Goal: Task Accomplishment & Management: Complete application form

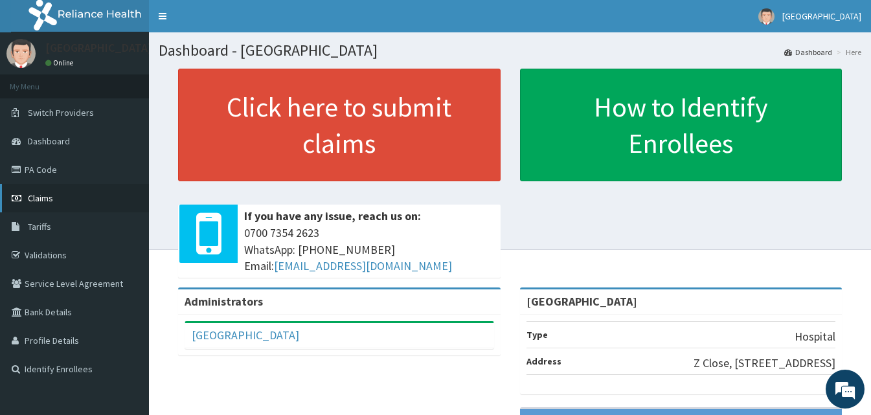
click at [65, 197] on link "Claims" at bounding box center [74, 198] width 149 height 28
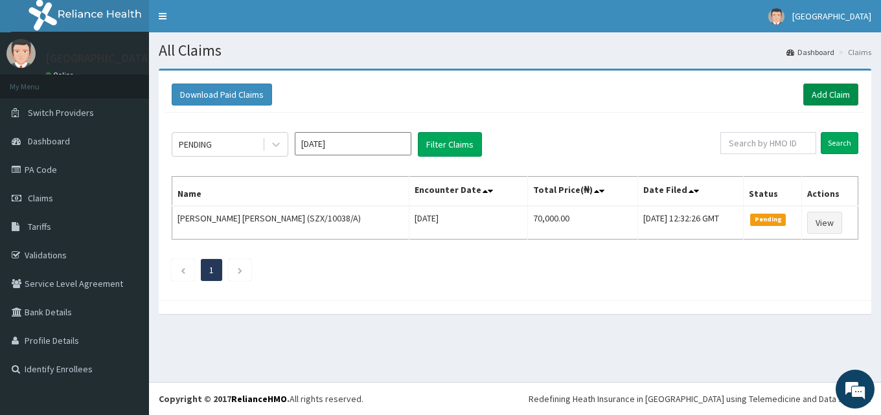
click at [823, 93] on link "Add Claim" at bounding box center [830, 95] width 55 height 22
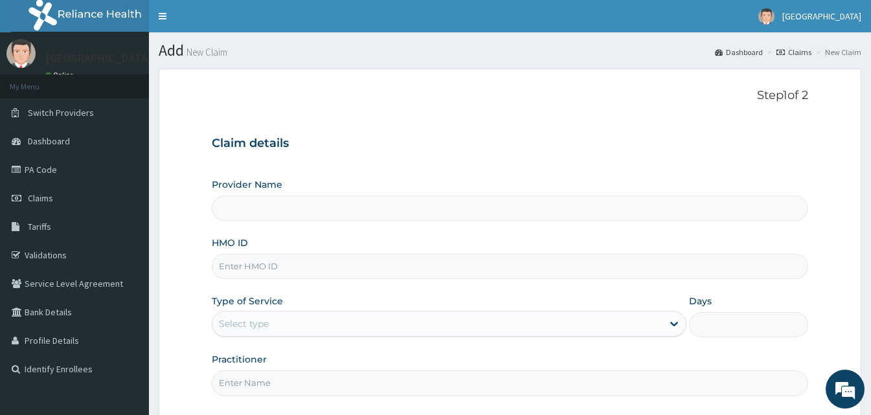
click at [294, 210] on input "Provider Name" at bounding box center [510, 208] width 596 height 25
type input "[GEOGRAPHIC_DATA]"
click at [270, 207] on input "[GEOGRAPHIC_DATA]" at bounding box center [510, 208] width 596 height 25
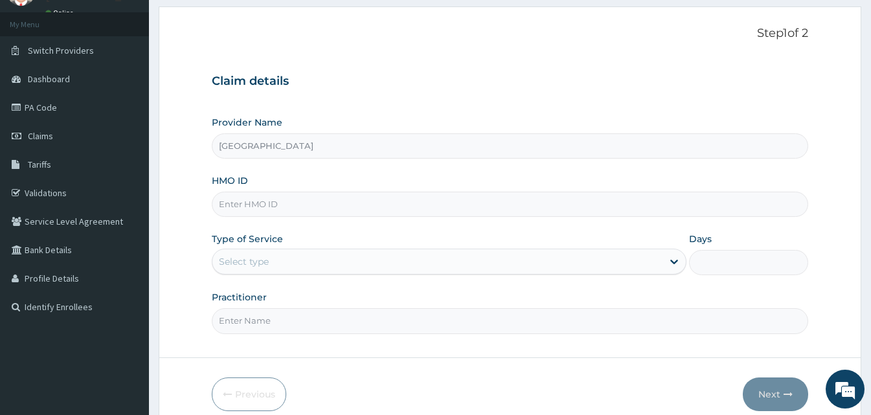
scroll to position [121, 0]
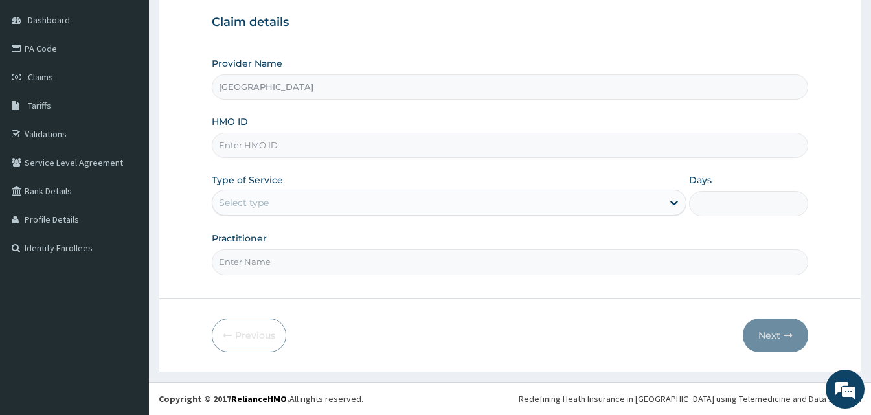
click at [290, 264] on input "Practitioner" at bounding box center [510, 261] width 596 height 25
type input "[PERSON_NAME]"
click at [313, 146] on input "HMO ID" at bounding box center [510, 145] width 596 height 25
type input "MZL/10002/B"
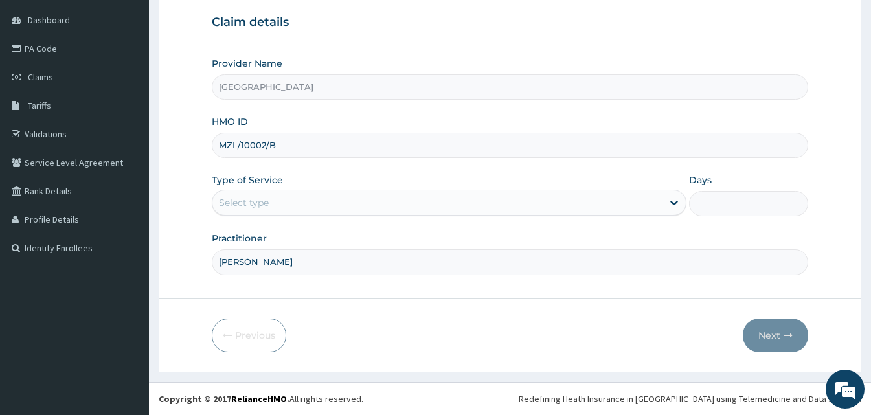
click at [725, 201] on input "Days" at bounding box center [748, 203] width 118 height 25
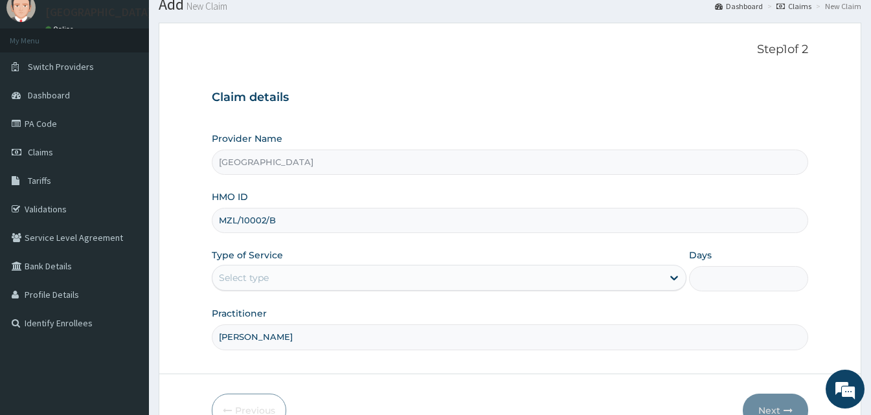
scroll to position [121, 0]
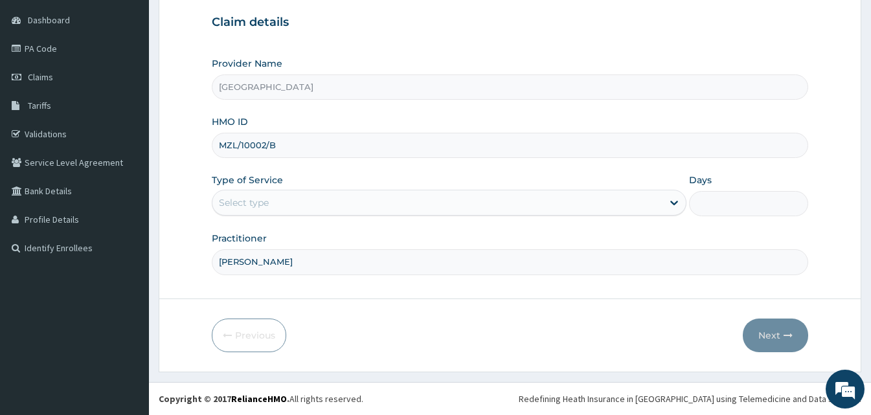
click at [337, 204] on div "Select type" at bounding box center [437, 202] width 450 height 21
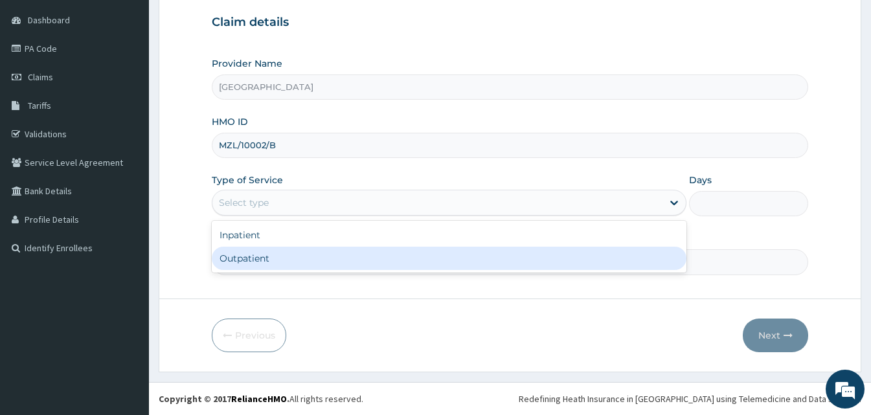
click at [321, 259] on div "Outpatient" at bounding box center [449, 258] width 475 height 23
type input "1"
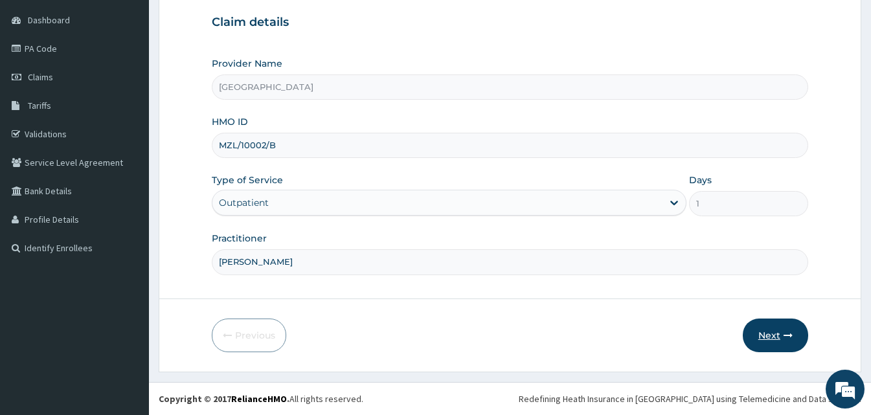
click at [776, 333] on button "Next" at bounding box center [775, 336] width 65 height 34
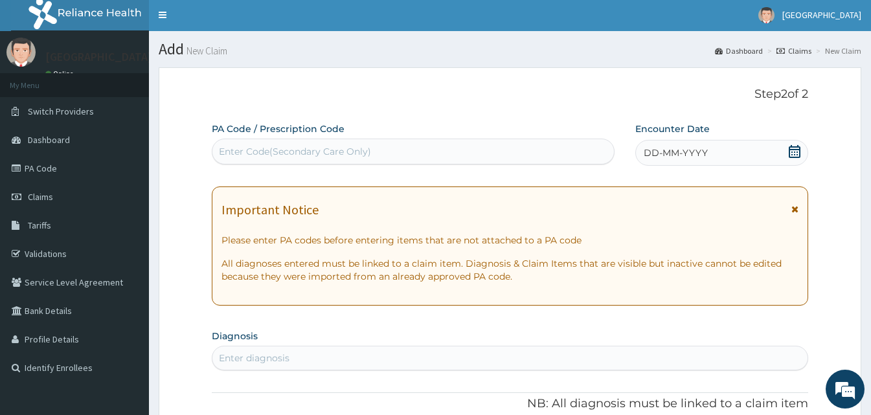
scroll to position [0, 0]
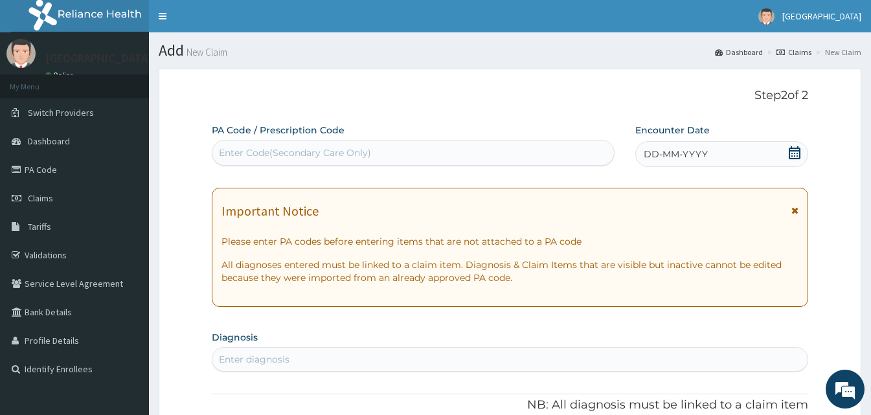
click at [346, 157] on div "Enter Code(Secondary Care Only)" at bounding box center [295, 152] width 152 height 13
click at [794, 155] on icon at bounding box center [795, 152] width 12 height 13
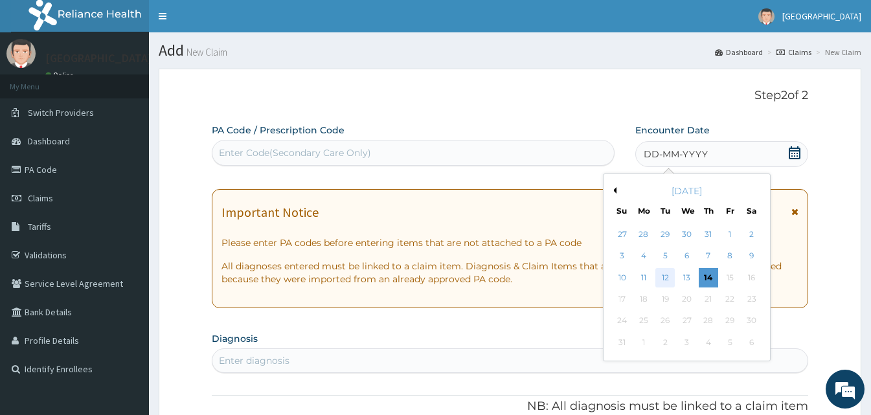
click at [670, 275] on div "12" at bounding box center [664, 277] width 19 height 19
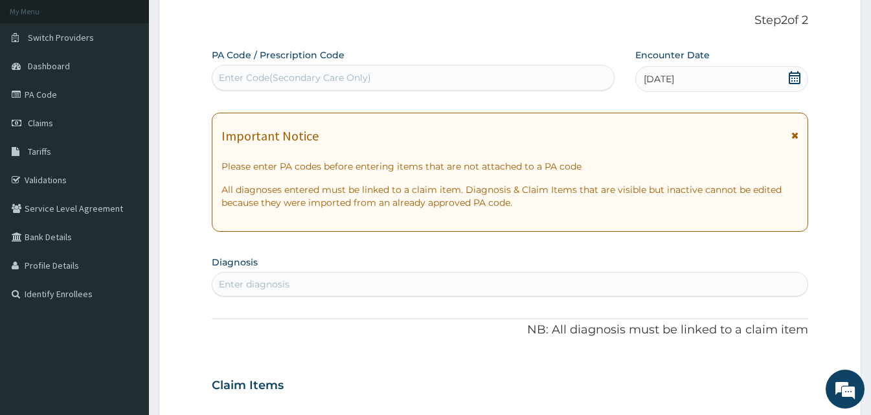
scroll to position [194, 0]
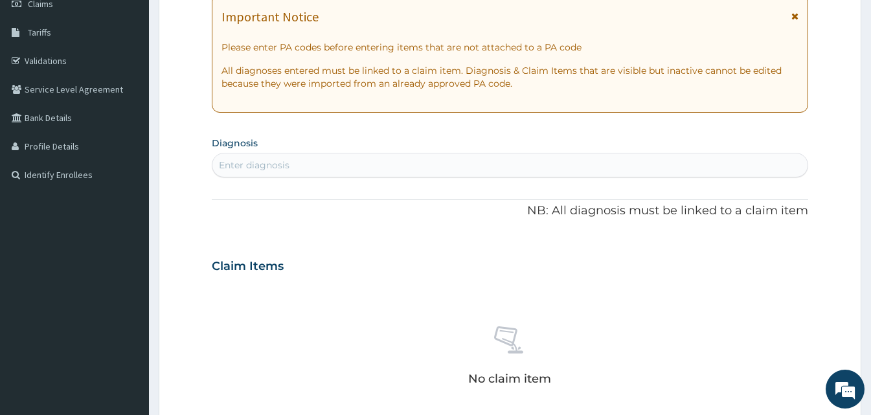
click at [313, 166] on div "Enter diagnosis" at bounding box center [509, 165] width 595 height 21
click at [313, 164] on div "Enter diagnosis" at bounding box center [509, 165] width 595 height 21
type input "[MEDICAL_DATA]"
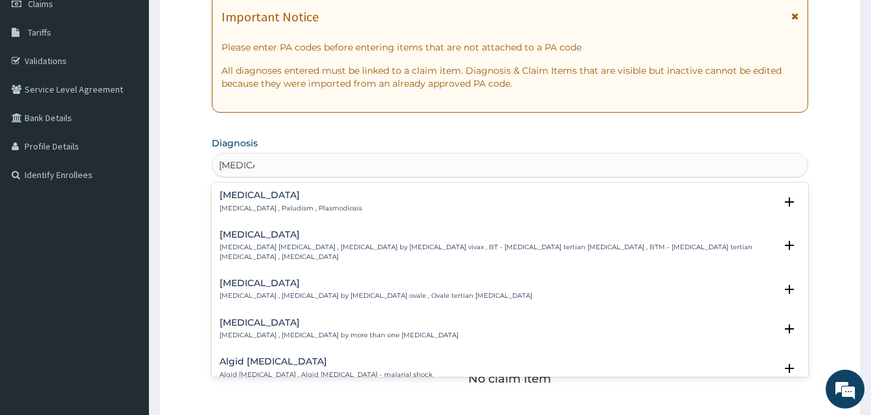
click at [316, 208] on p "[MEDICAL_DATA] , Paludism , Plasmodiosis" at bounding box center [290, 208] width 142 height 9
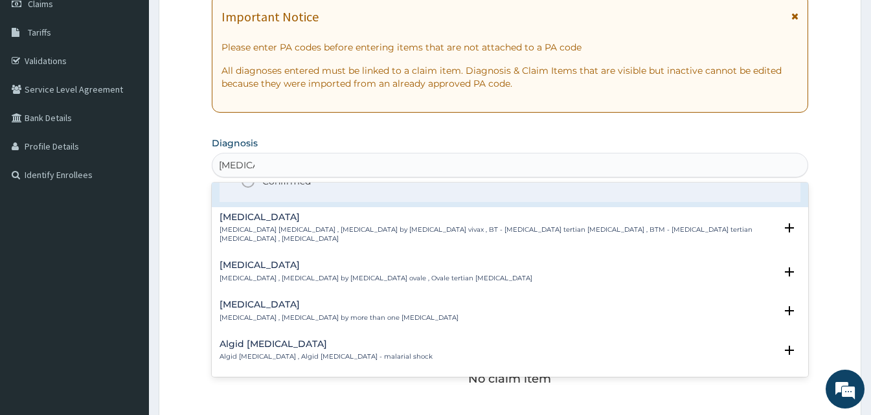
scroll to position [65, 0]
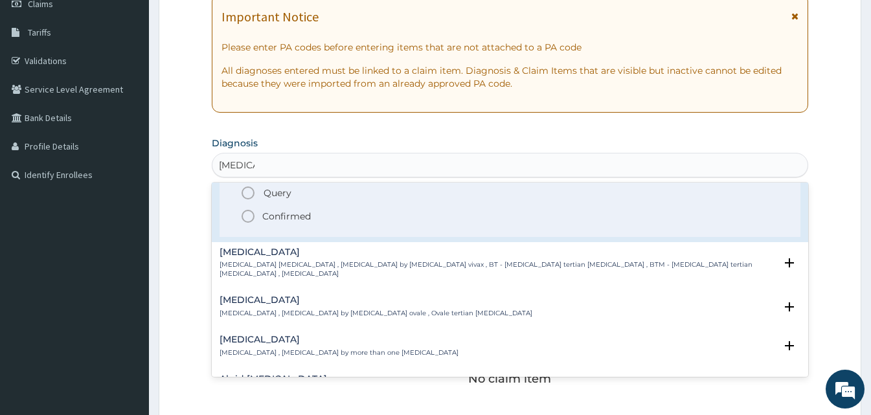
click at [253, 254] on h4 "[MEDICAL_DATA]" at bounding box center [497, 252] width 556 height 10
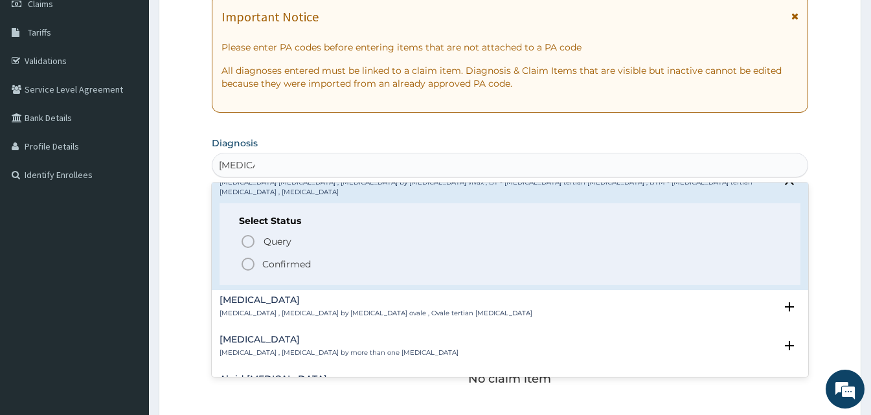
click at [251, 256] on icon "status option filled" at bounding box center [248, 264] width 16 height 16
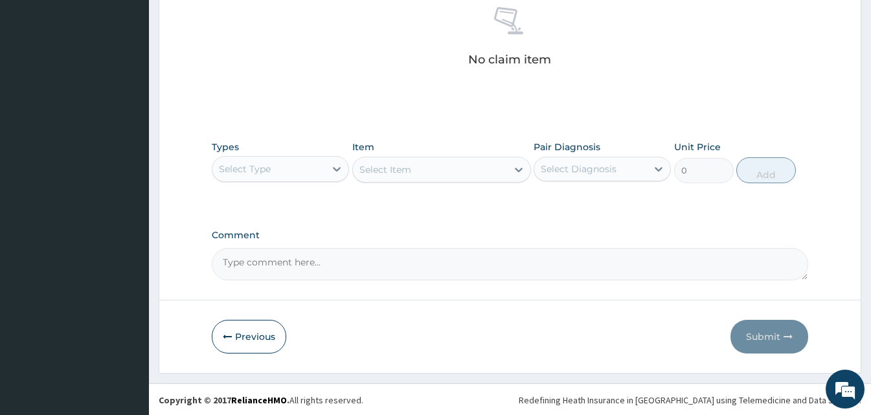
scroll to position [518, 0]
click at [273, 174] on div "Select Type" at bounding box center [268, 168] width 113 height 21
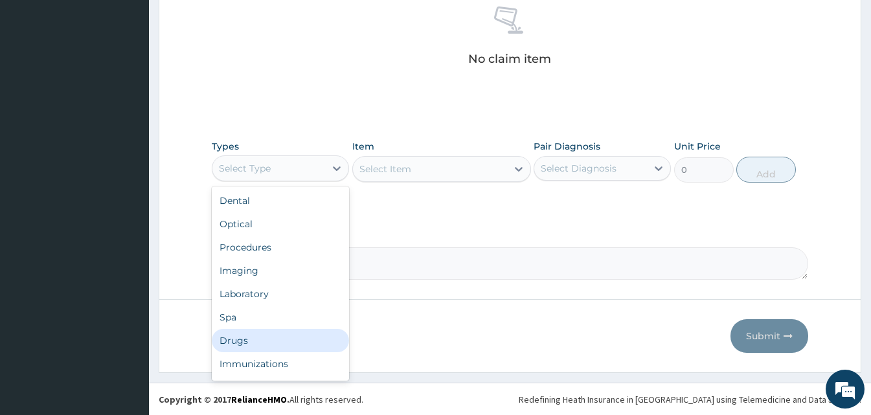
drag, startPoint x: 250, startPoint y: 343, endPoint x: 297, endPoint y: 273, distance: 84.0
click at [251, 343] on div "Drugs" at bounding box center [280, 340] width 137 height 23
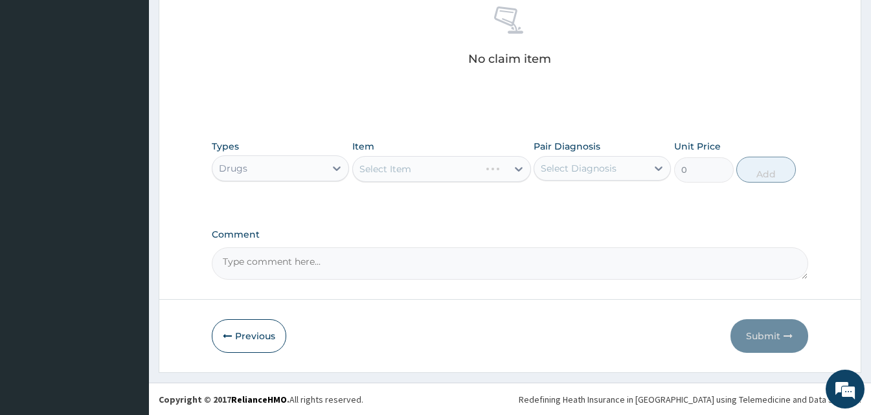
drag, startPoint x: 414, startPoint y: 159, endPoint x: 415, endPoint y: 169, distance: 9.8
click at [414, 159] on div "Select Item" at bounding box center [441, 169] width 179 height 26
drag, startPoint x: 415, startPoint y: 184, endPoint x: 415, endPoint y: 176, distance: 7.8
click at [415, 183] on div "Types Drugs Item Select Item Pair Diagnosis Select Diagnosis Unit Price 0 Add" at bounding box center [510, 161] width 596 height 56
click at [415, 176] on div "Select Item" at bounding box center [441, 169] width 179 height 26
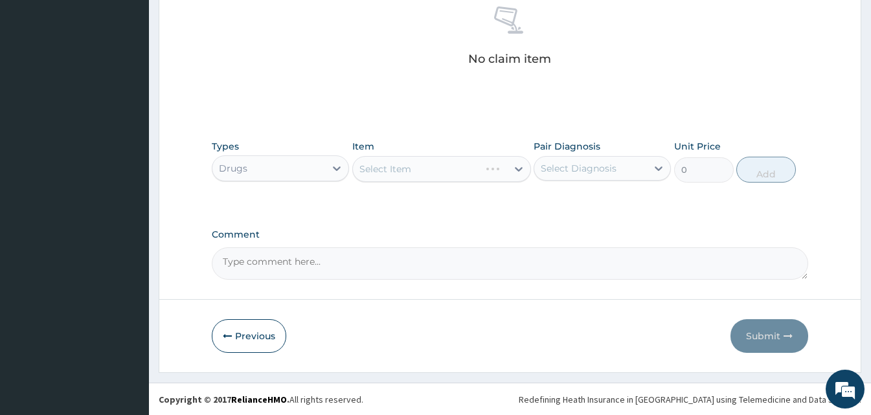
click at [407, 172] on div "Select Item" at bounding box center [441, 169] width 179 height 26
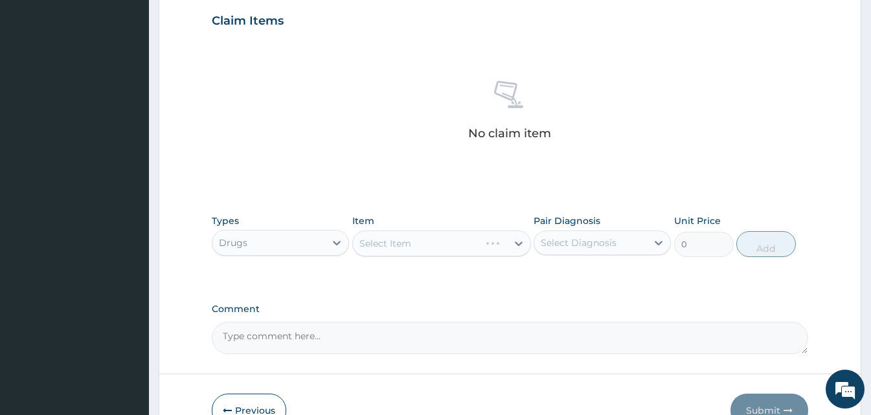
scroll to position [519, 0]
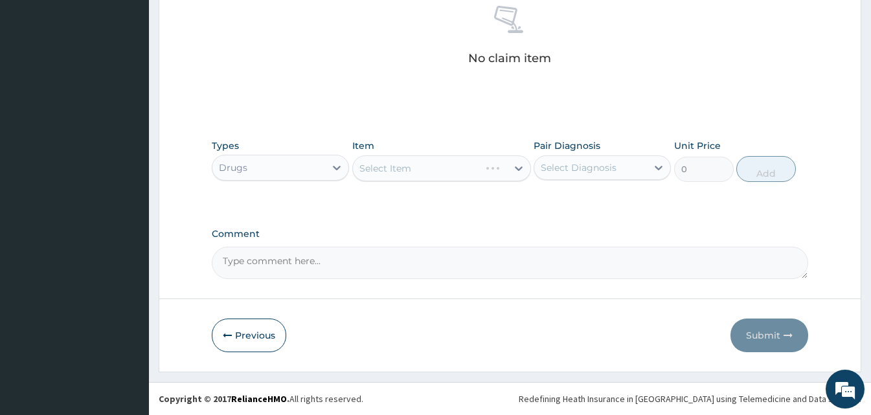
click at [482, 170] on div "Select Item" at bounding box center [441, 168] width 179 height 26
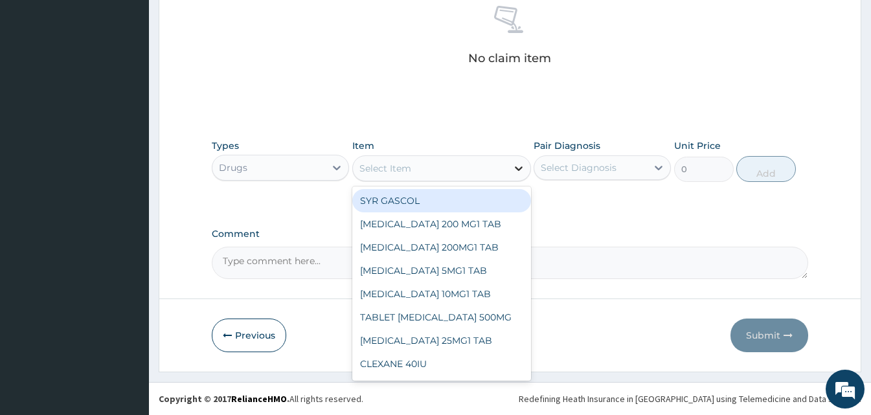
click at [519, 167] on icon at bounding box center [518, 168] width 13 height 13
click at [415, 174] on div "Select Item" at bounding box center [430, 168] width 154 height 21
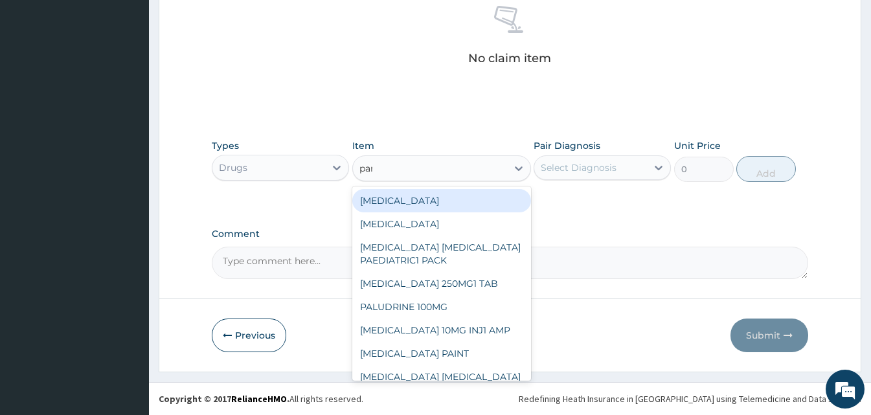
type input "para"
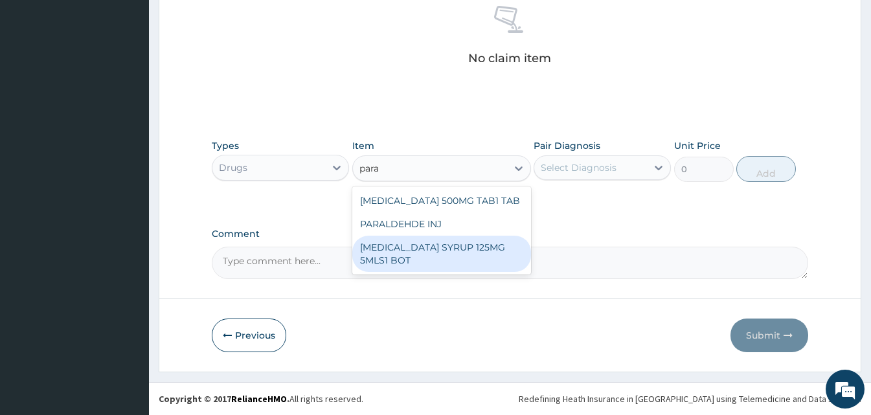
click at [424, 249] on div "[MEDICAL_DATA] SYRUP 125MG 5MLS1 BOT" at bounding box center [441, 254] width 179 height 36
type input "1000"
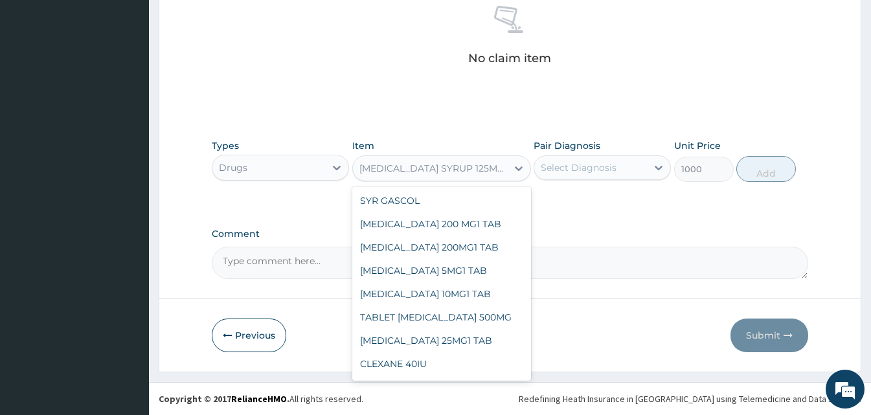
click at [502, 174] on div "[MEDICAL_DATA] SYRUP 125MG 5MLS1 BOT" at bounding box center [433, 168] width 149 height 13
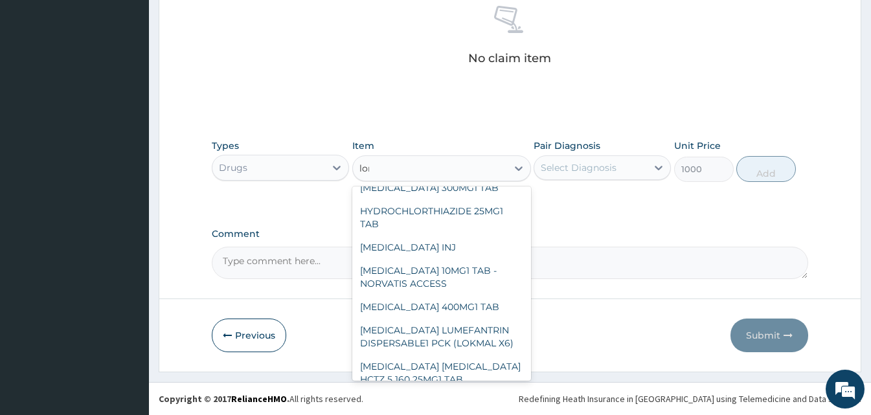
scroll to position [0, 0]
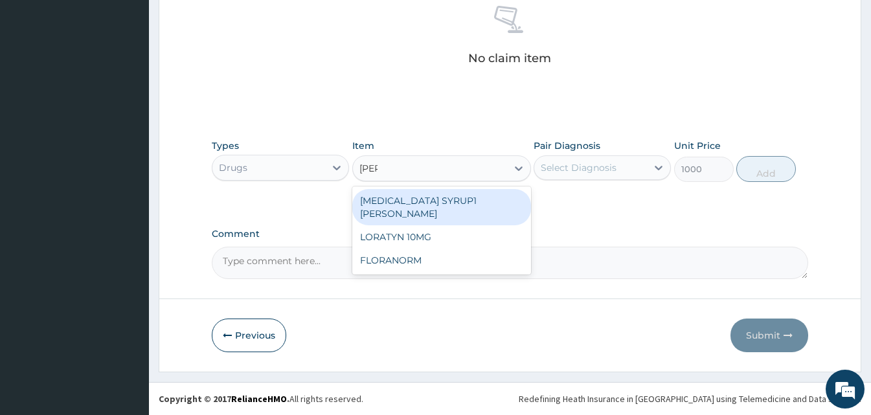
type input "lorat"
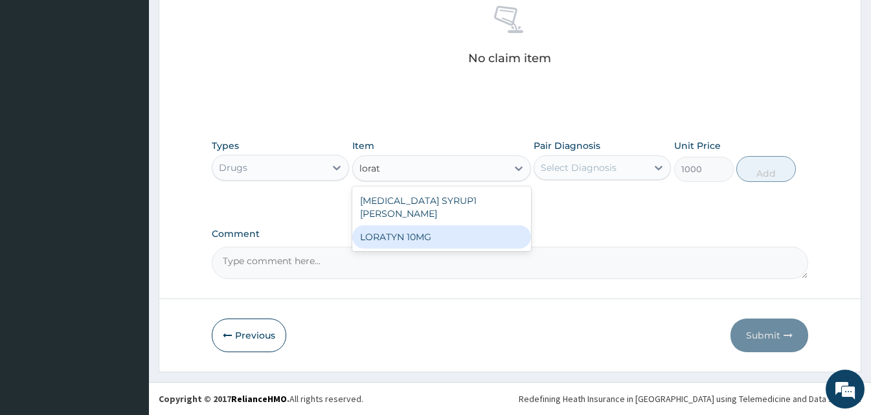
click at [445, 225] on div "LORATYN 10MG" at bounding box center [441, 236] width 179 height 23
type input "34"
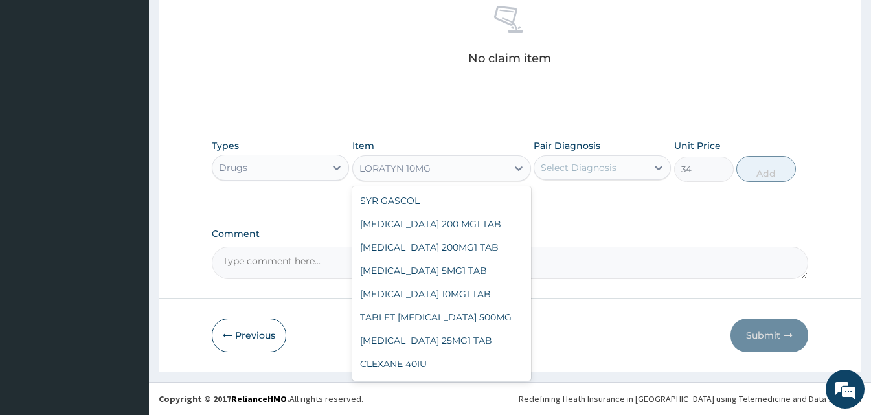
click at [453, 175] on div "LORATYN 10MG" at bounding box center [430, 168] width 154 height 21
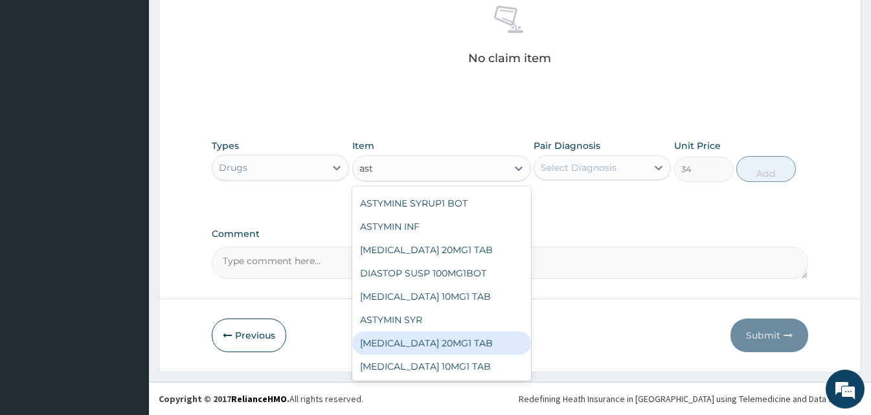
scroll to position [26, 0]
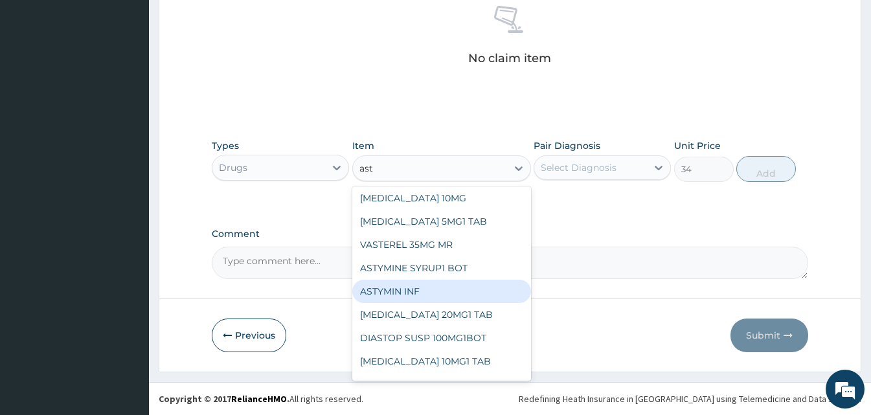
type input "asty"
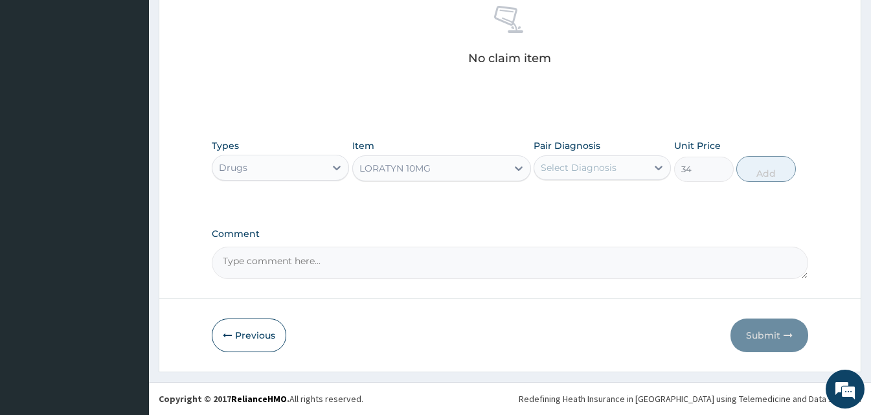
click at [476, 170] on div "LORATYN 10MG" at bounding box center [430, 168] width 154 height 21
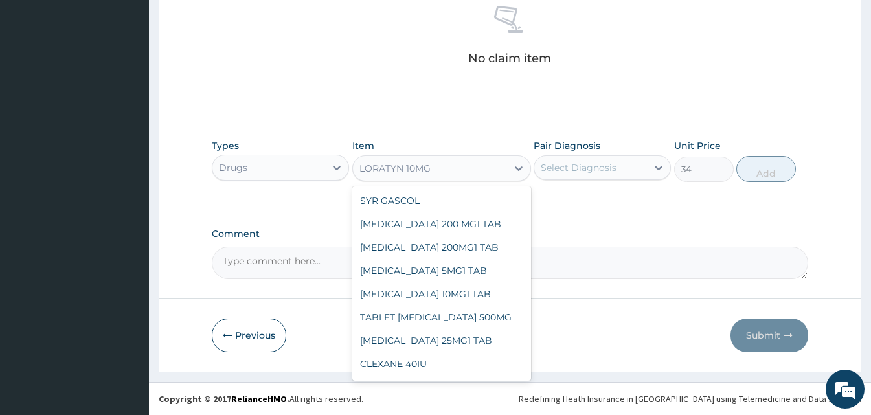
click at [476, 170] on div "LORATYN 10MG" at bounding box center [430, 168] width 154 height 21
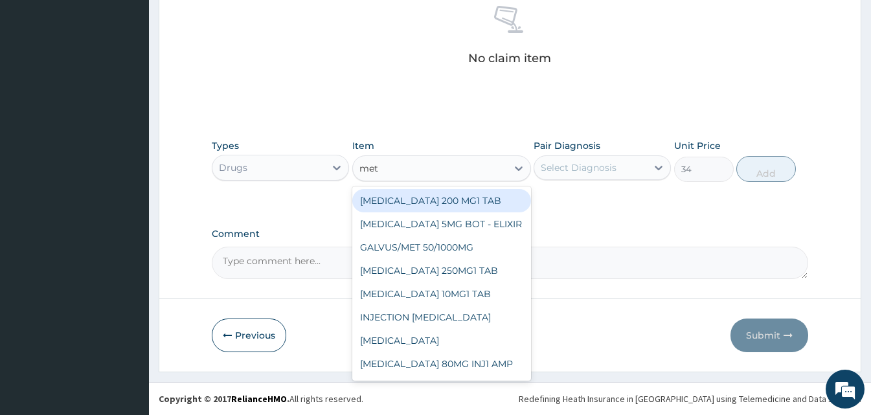
type input "meth"
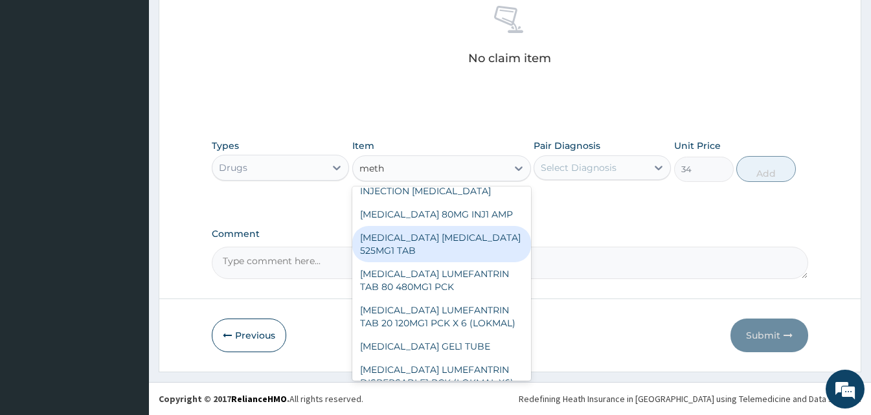
scroll to position [85, 0]
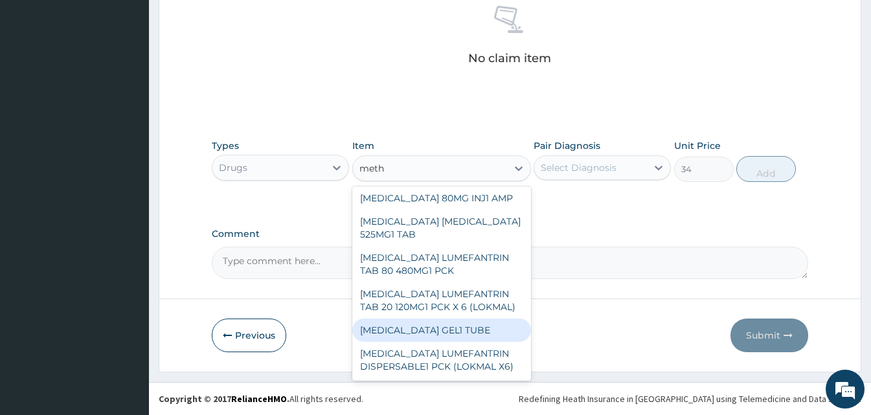
click at [442, 322] on div "[MEDICAL_DATA] GEL1 TUBE" at bounding box center [441, 330] width 179 height 23
type input "1800"
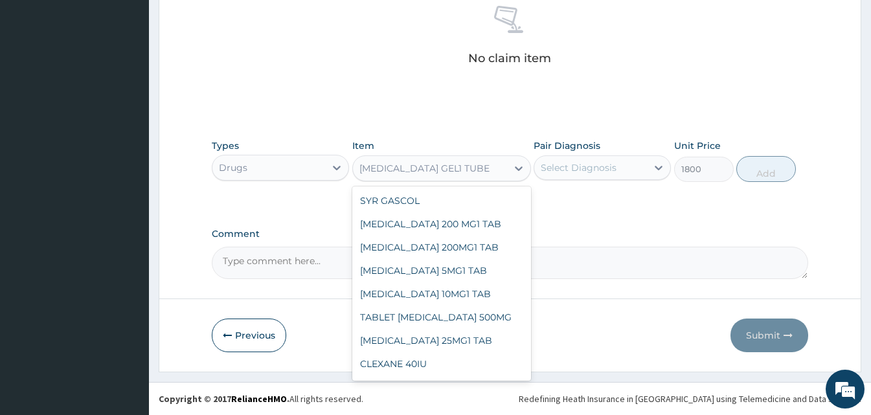
click at [489, 170] on div "[MEDICAL_DATA] GEL1 TUBE" at bounding box center [424, 168] width 130 height 13
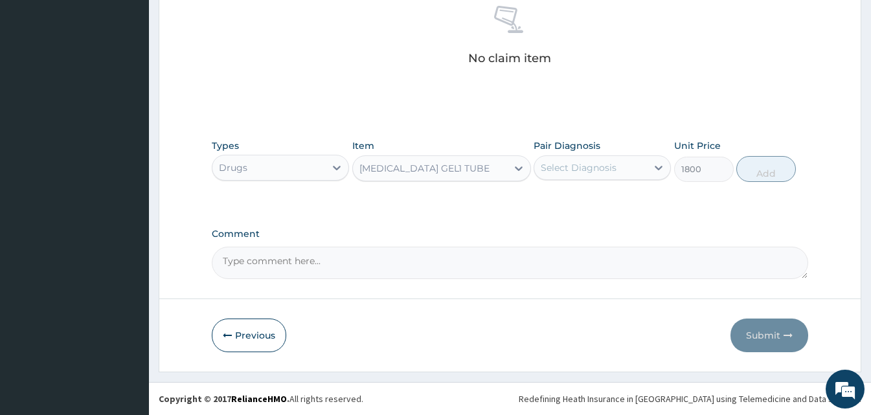
click at [429, 172] on div "[MEDICAL_DATA] GEL1 TUBE" at bounding box center [424, 168] width 130 height 13
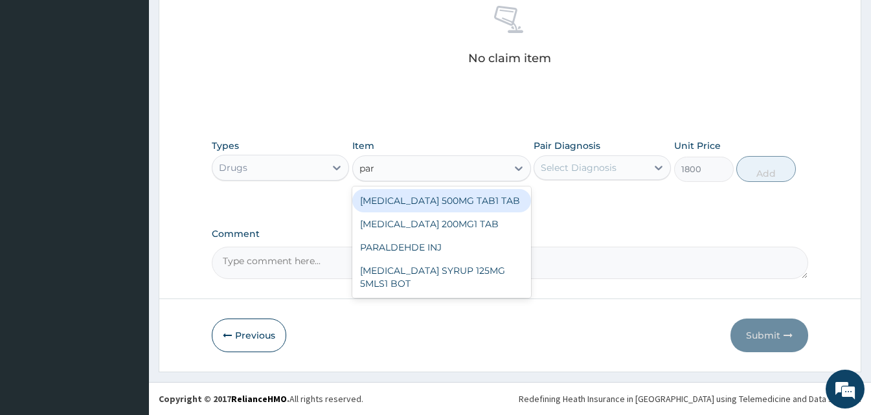
scroll to position [0, 0]
type input "parac"
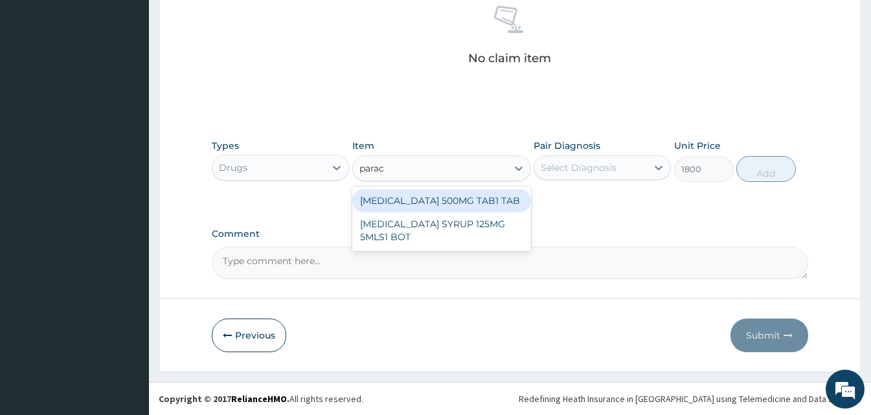
click at [454, 203] on div "[MEDICAL_DATA] 500MG TAB1 TAB" at bounding box center [441, 200] width 179 height 23
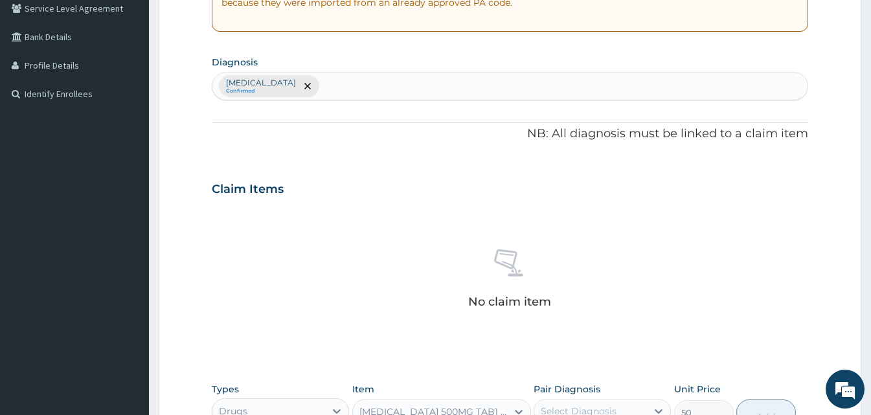
scroll to position [389, 0]
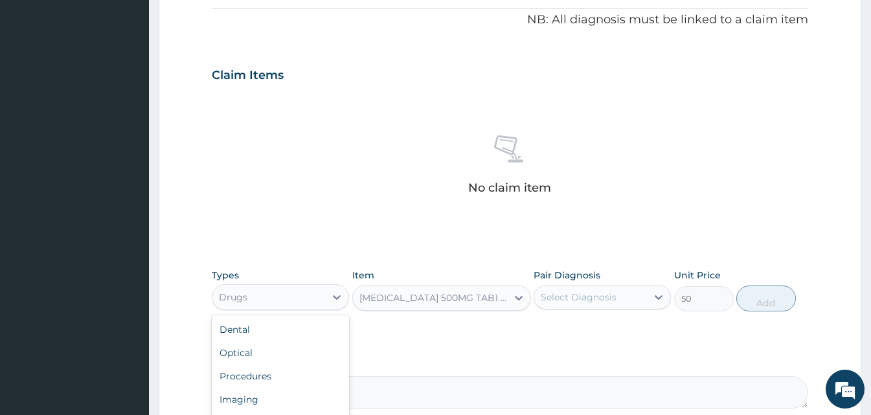
click at [296, 298] on div "Drugs" at bounding box center [268, 297] width 113 height 21
click at [272, 376] on div "Procedures" at bounding box center [280, 376] width 137 height 23
type input "0"
click at [420, 301] on div "Select Item" at bounding box center [441, 298] width 179 height 26
click at [431, 303] on div "Select Item" at bounding box center [441, 298] width 179 height 26
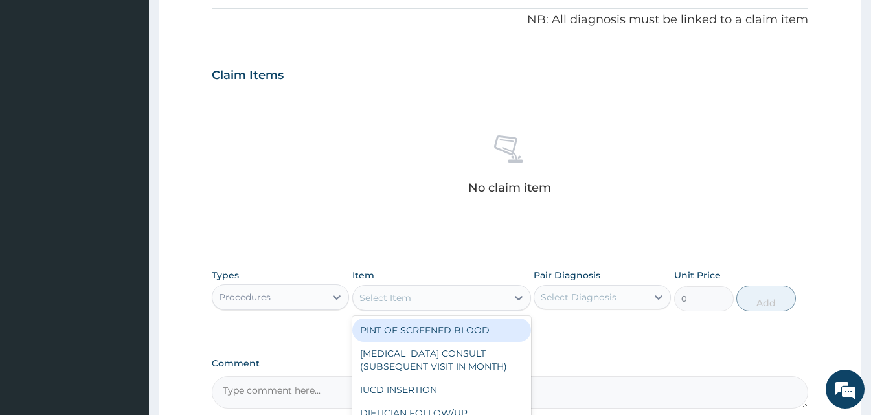
click at [483, 296] on div "Select Item" at bounding box center [430, 297] width 154 height 21
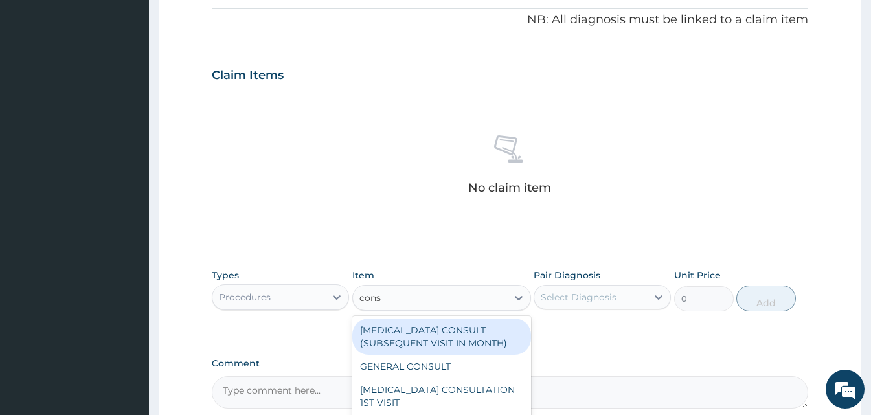
type input "consu"
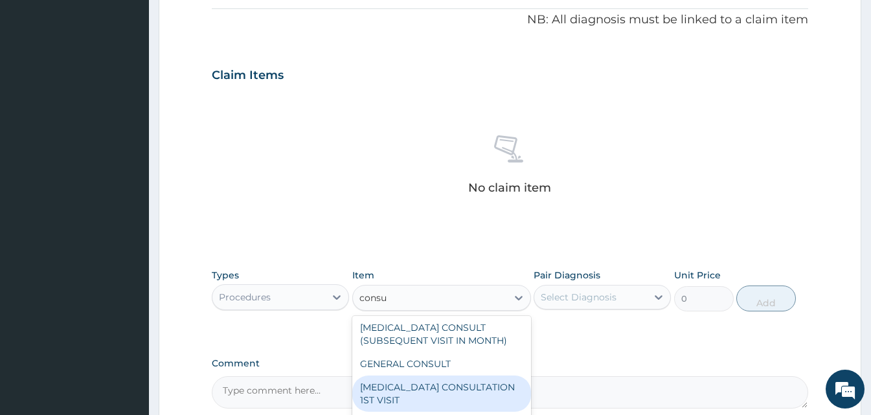
scroll to position [0, 0]
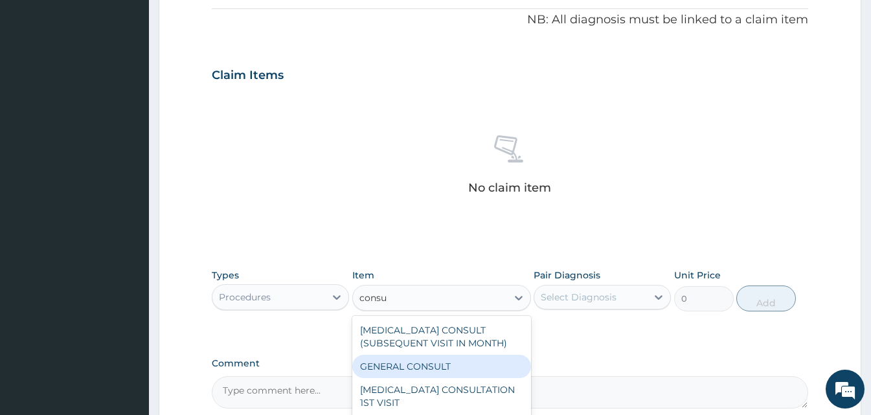
click at [425, 368] on div "GENERAL CONSULT" at bounding box center [441, 366] width 179 height 23
type input "5000"
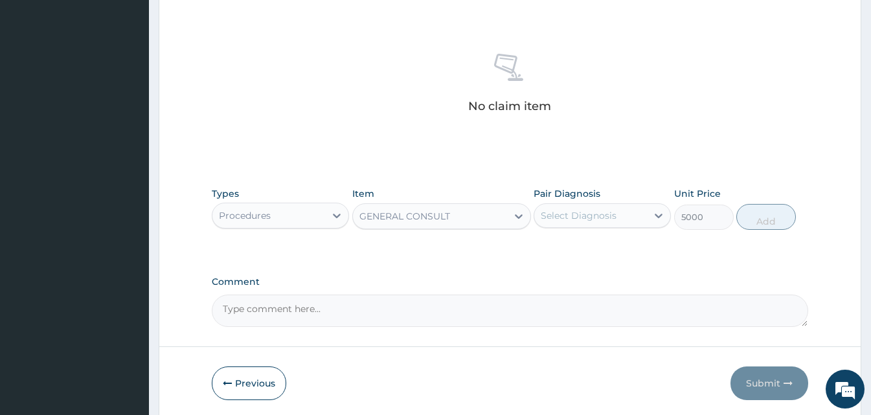
scroll to position [519, 0]
